Goal: Use online tool/utility: Utilize a website feature to perform a specific function

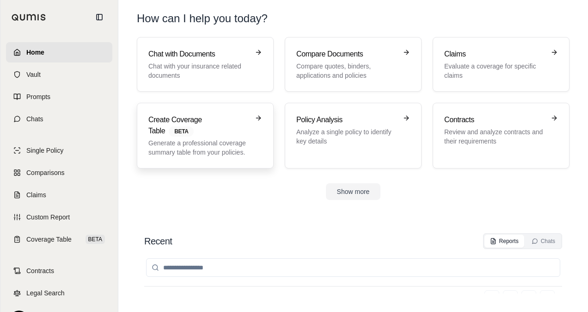
click at [202, 138] on p "Generate a professional coverage summary table from your policies." at bounding box center [198, 147] width 101 height 18
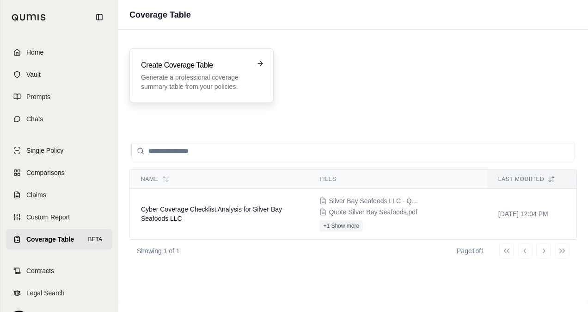
click at [233, 72] on div "Create Coverage Table Generate a professional coverage summary table from your …" at bounding box center [195, 75] width 108 height 31
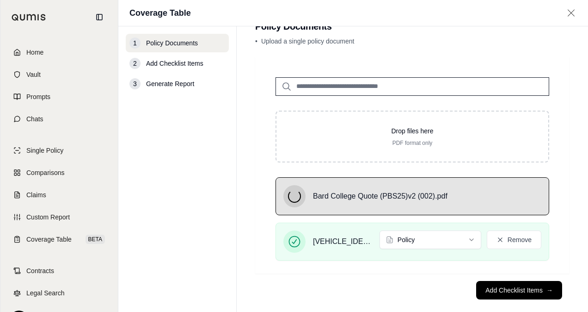
scroll to position [37, 0]
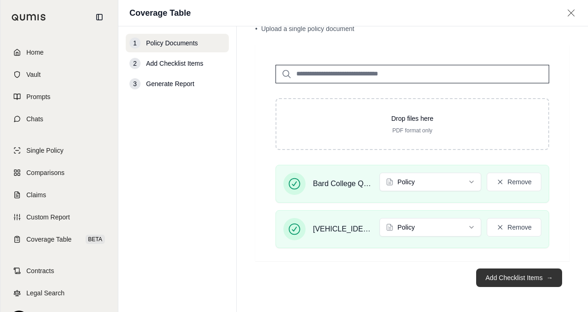
click at [508, 279] on button "Add Checklist Items →" at bounding box center [519, 277] width 86 height 18
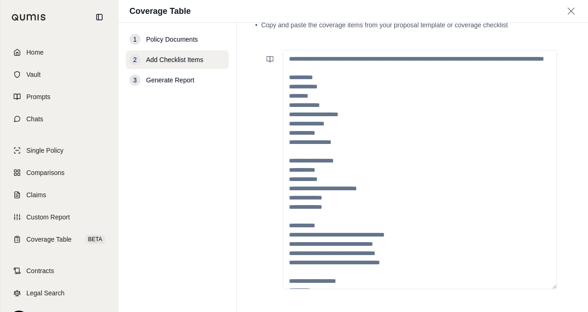
scroll to position [0, 0]
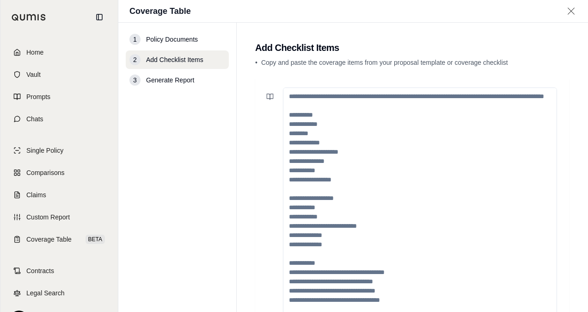
click at [307, 108] on textarea at bounding box center [420, 206] width 274 height 239
paste textarea "**********"
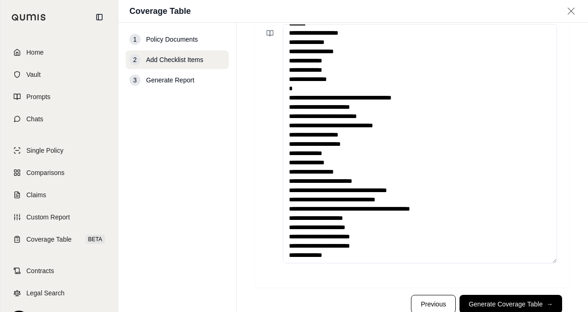
scroll to position [91, 0]
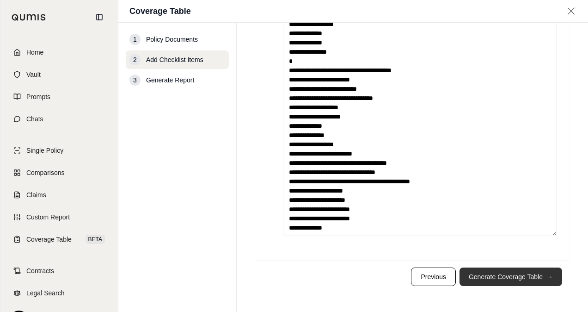
type textarea "**********"
click at [485, 281] on button "Generate Coverage Table →" at bounding box center [510, 276] width 103 height 18
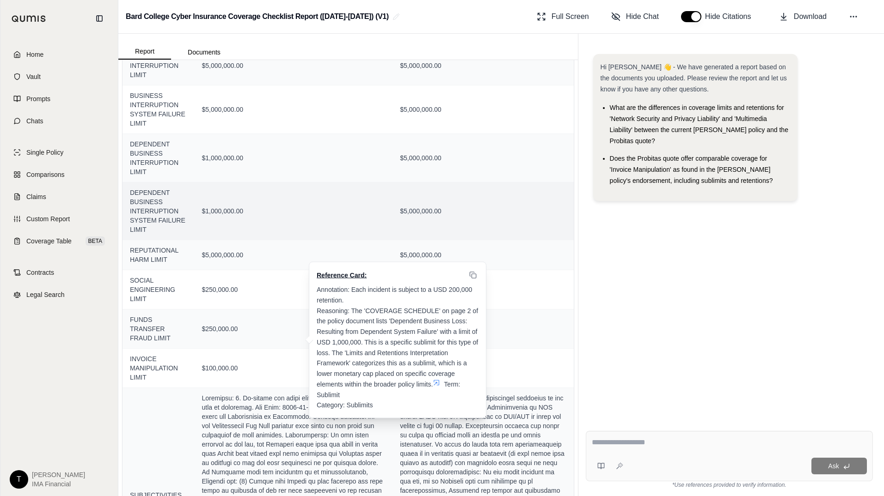
scroll to position [653, 0]
